Goal: Task Accomplishment & Management: Use online tool/utility

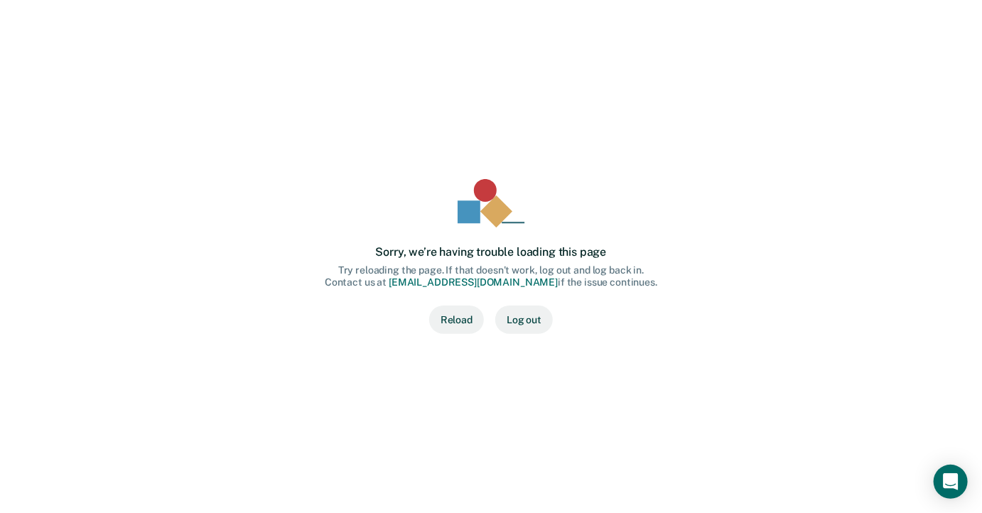
click at [465, 319] on button "Reload" at bounding box center [456, 319] width 55 height 28
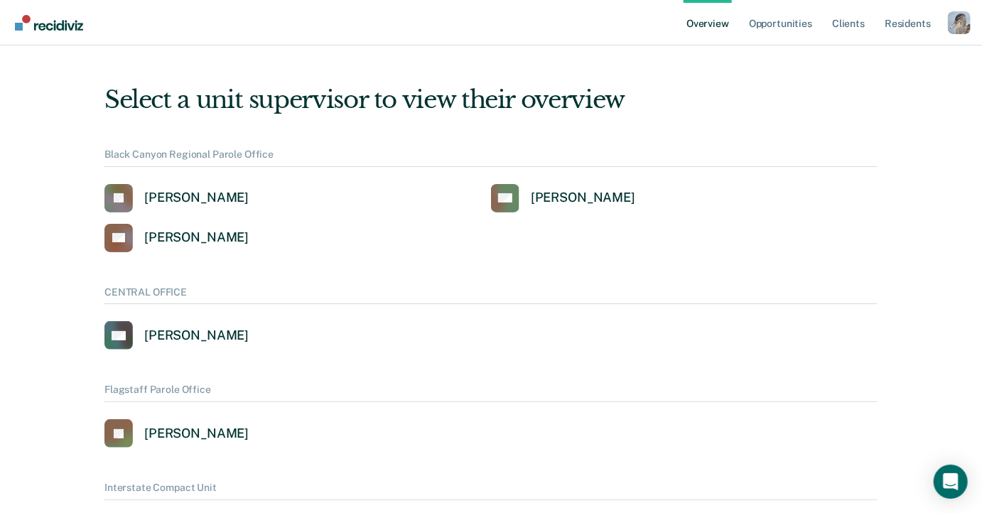
click at [953, 23] on div "Profile dropdown button" at bounding box center [959, 22] width 23 height 23
click at [882, 68] on link "Profile" at bounding box center [902, 65] width 92 height 12
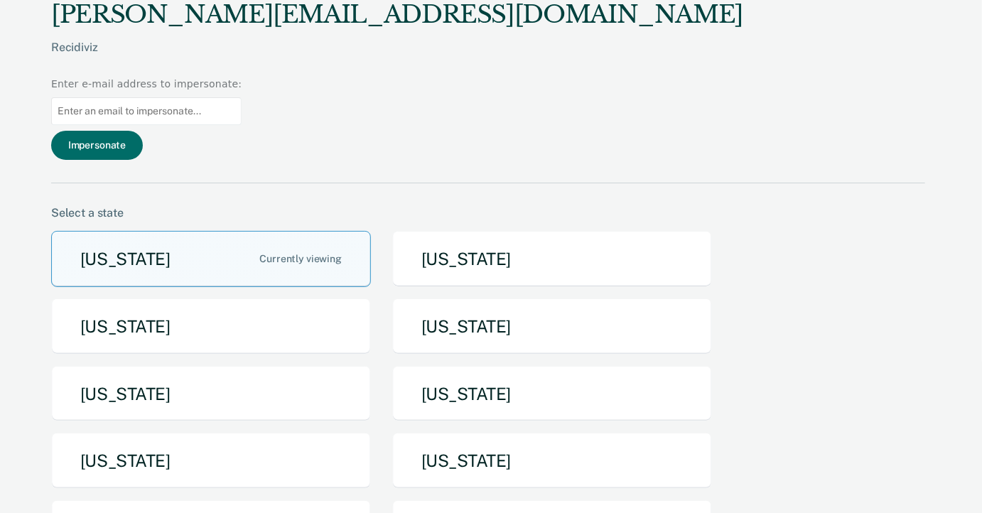
click at [242, 97] on input "Main chart and filter content" at bounding box center [146, 111] width 190 height 28
paste input "kimberly.neill@tdcj.texas.gov"
type input "kimberly.neill@tdcj.texas.gov"
click at [143, 131] on button "Impersonate" at bounding box center [97, 145] width 92 height 29
